Goal: Task Accomplishment & Management: Manage account settings

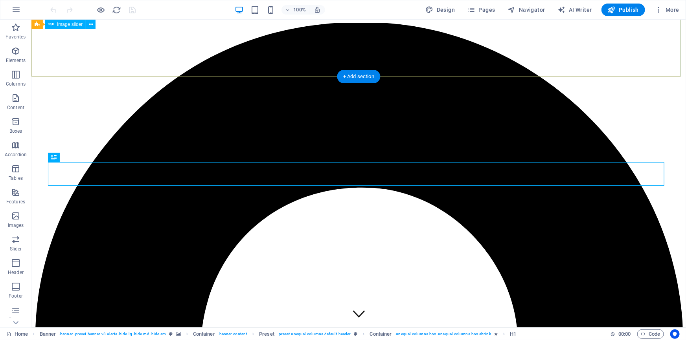
scroll to position [322, 0]
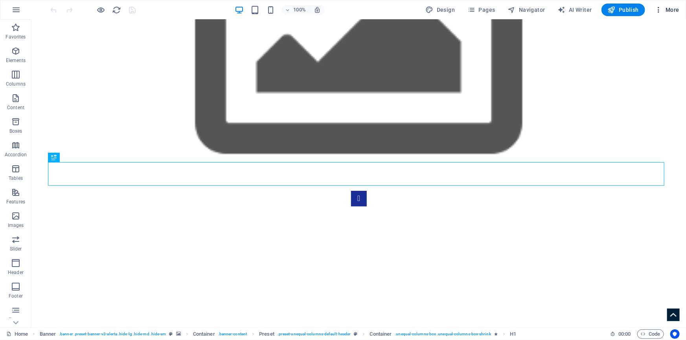
click at [674, 8] on span "More" at bounding box center [667, 10] width 25 height 8
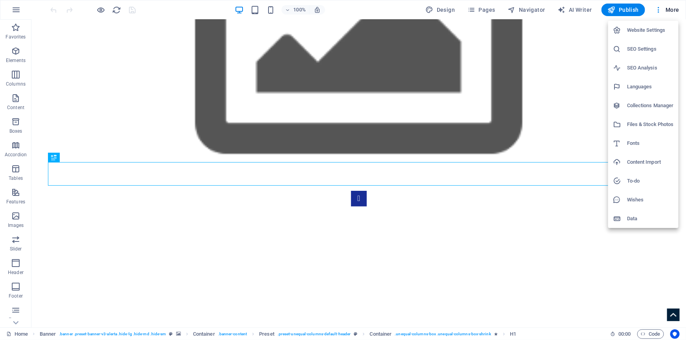
click at [639, 29] on h6 "Website Settings" at bounding box center [650, 30] width 47 height 9
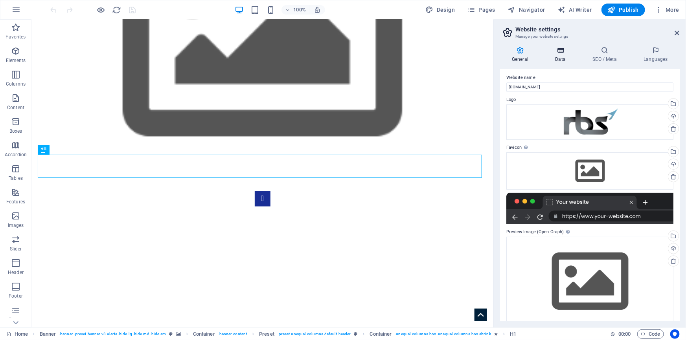
scroll to position [0, 0]
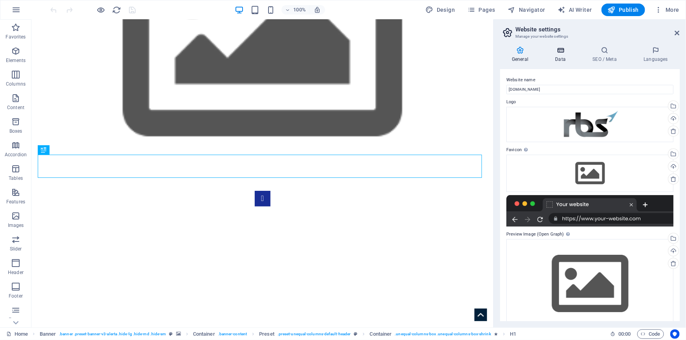
click at [560, 52] on icon at bounding box center [560, 50] width 34 height 8
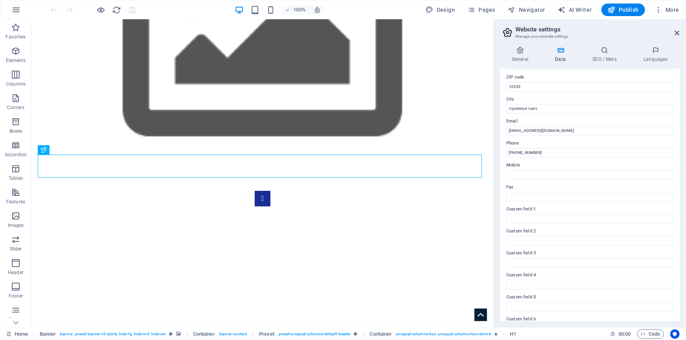
scroll to position [125, 0]
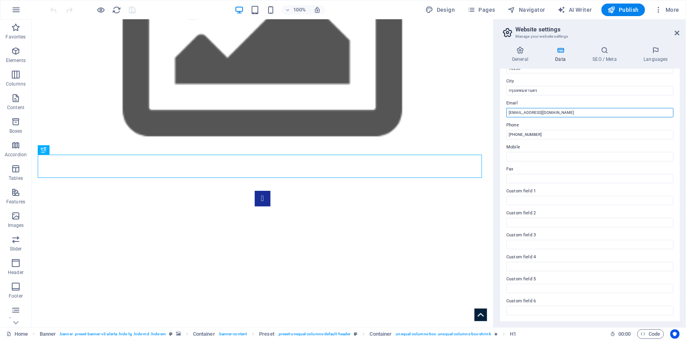
click at [526, 114] on input "[EMAIL_ADDRESS][DOMAIN_NAME]" at bounding box center [589, 112] width 167 height 9
type input "[EMAIL_ADDRESS][DOMAIN_NAME]"
click at [611, 101] on label "Email" at bounding box center [589, 103] width 167 height 9
click at [611, 108] on input "[EMAIL_ADDRESS][DOMAIN_NAME]" at bounding box center [589, 112] width 167 height 9
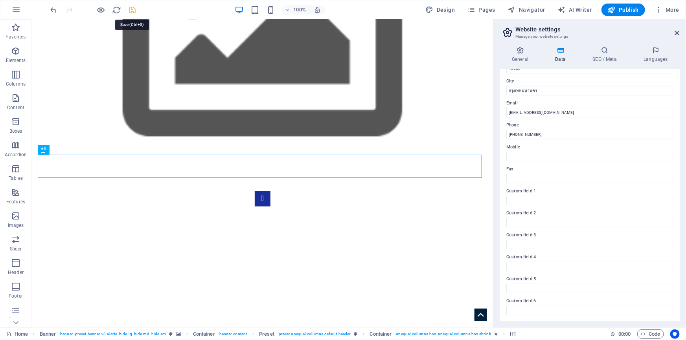
click at [131, 9] on icon "save" at bounding box center [132, 10] width 9 height 9
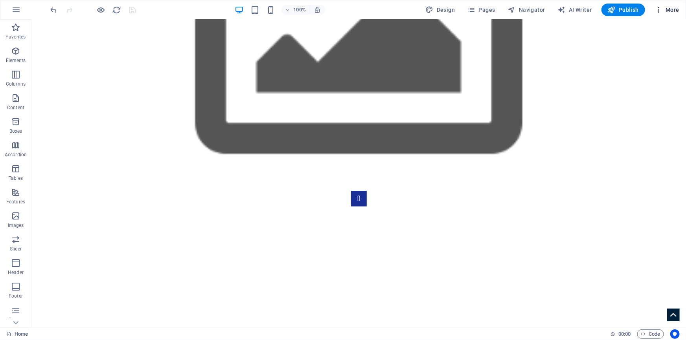
click at [673, 7] on span "More" at bounding box center [667, 10] width 25 height 8
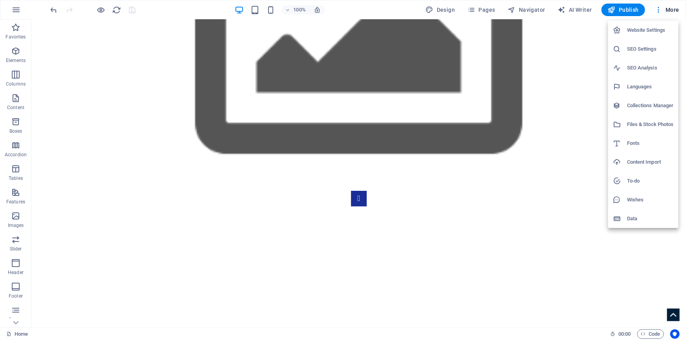
click at [644, 27] on h6 "Website Settings" at bounding box center [650, 30] width 47 height 9
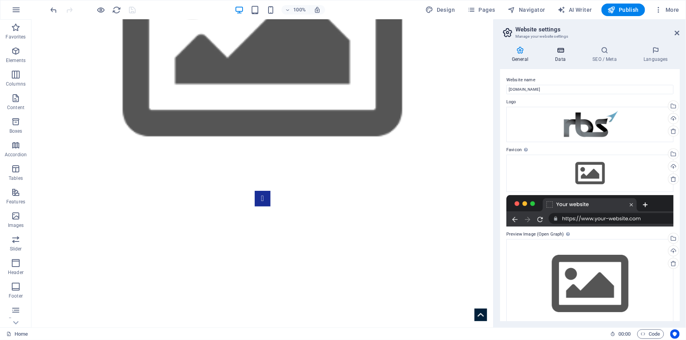
click at [563, 51] on icon at bounding box center [560, 50] width 34 height 8
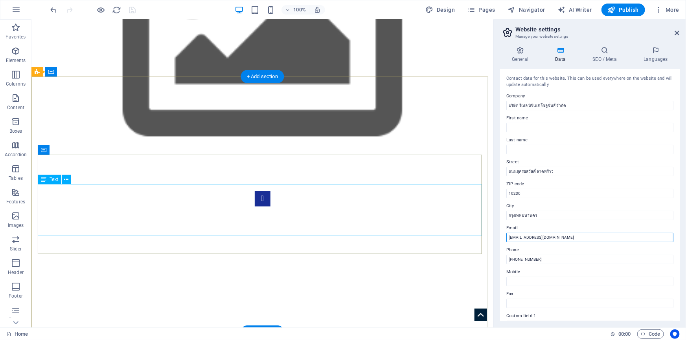
drag, startPoint x: 589, startPoint y: 257, endPoint x: 443, endPoint y: 235, distance: 148.3
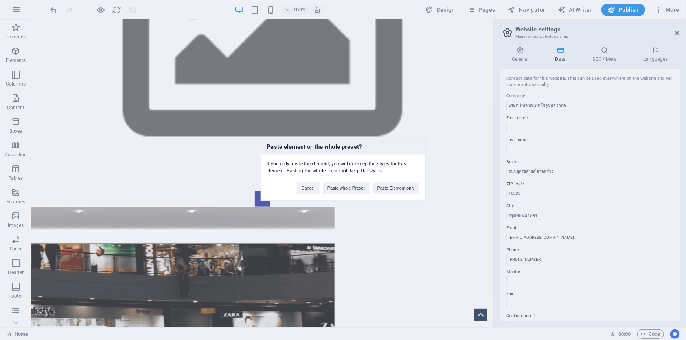
click at [601, 221] on div "Paste element or the whole preset? If you only paste the element, you will not …" at bounding box center [343, 170] width 686 height 340
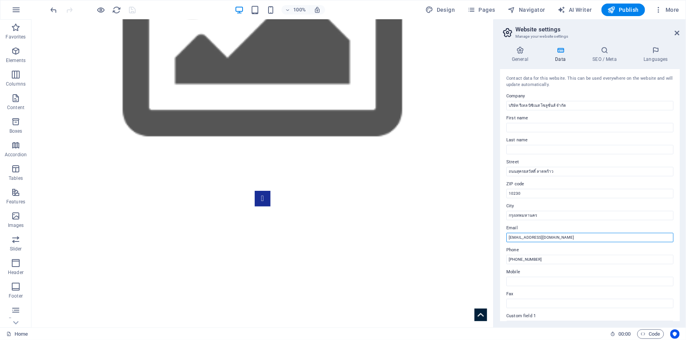
drag, startPoint x: 562, startPoint y: 239, endPoint x: 495, endPoint y: 239, distance: 66.8
click at [495, 239] on div "General Data SEO / Meta Languages Website name [DOMAIN_NAME] Logo Drag files he…" at bounding box center [590, 184] width 192 height 288
click at [565, 224] on label "Email" at bounding box center [589, 228] width 167 height 9
click at [565, 233] on input "[EMAIL_ADDRESS][DOMAIN_NAME]" at bounding box center [589, 237] width 167 height 9
click at [116, 9] on icon "reload" at bounding box center [116, 10] width 9 height 9
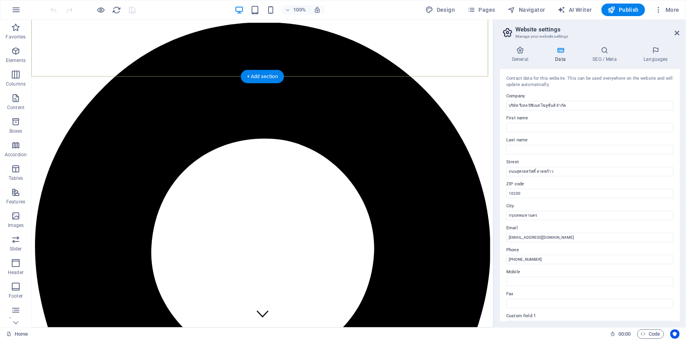
scroll to position [0, 0]
click at [193, 7] on div "100% Design Pages Navigator AI Writer Publish More" at bounding box center [365, 10] width 633 height 13
